Goal: Transaction & Acquisition: Obtain resource

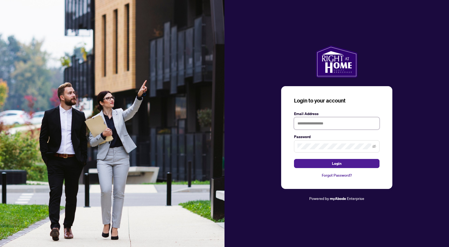
click at [337, 122] on input "text" at bounding box center [337, 123] width 86 height 12
type input "**********"
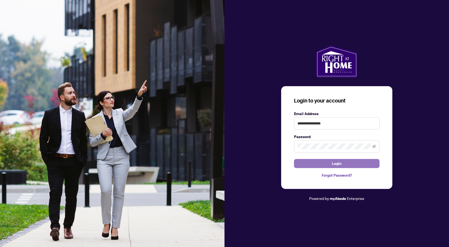
click at [337, 164] on span "Login" at bounding box center [337, 163] width 10 height 9
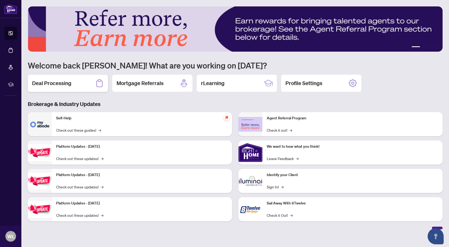
click at [52, 82] on h2 "Deal Processing" at bounding box center [51, 82] width 39 height 7
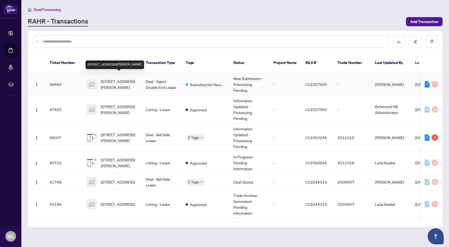
click at [120, 78] on span "[STREET_ADDRESS][PERSON_NAME]" at bounding box center [119, 84] width 36 height 12
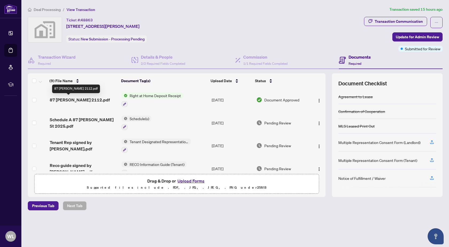
click at [73, 98] on span "87 [PERSON_NAME] 2112.pdf" at bounding box center [80, 99] width 60 height 6
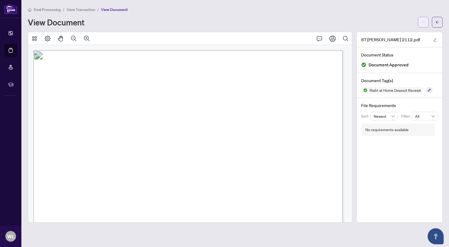
click at [423, 20] on span "button" at bounding box center [424, 22] width 4 height 9
click at [397, 34] on span "Download" at bounding box center [404, 34] width 41 height 6
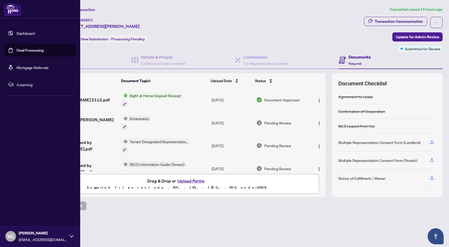
click at [71, 233] on div "[PERSON_NAME] Li [EMAIL_ADDRESS][DOMAIN_NAME]" at bounding box center [40, 235] width 80 height 21
click at [23, 205] on span "Logout" at bounding box center [22, 204] width 12 height 9
